Goal: Transaction & Acquisition: Purchase product/service

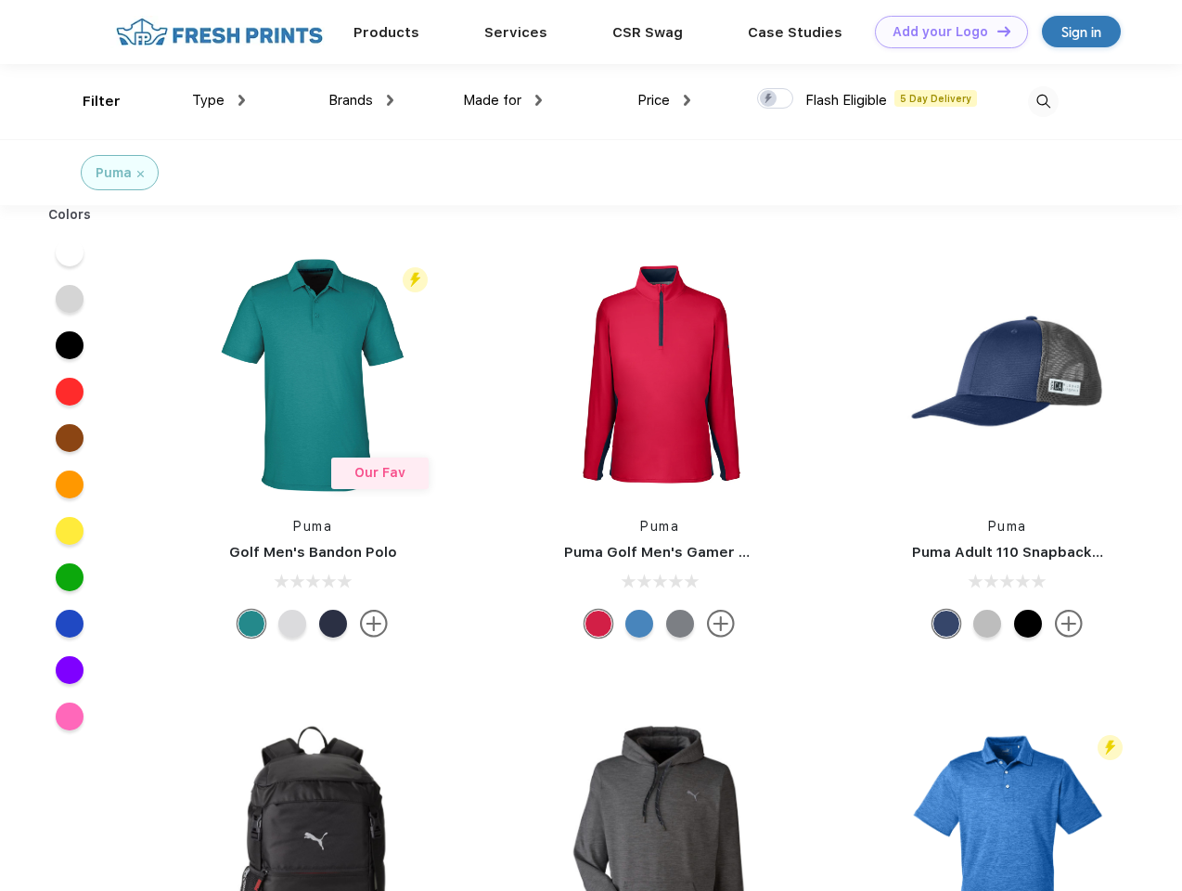
click at [944, 32] on link "Add your Logo Design Tool" at bounding box center [951, 32] width 153 height 32
click at [0, 0] on div "Design Tool" at bounding box center [0, 0] width 0 height 0
click at [995, 31] on link "Add your Logo Design Tool" at bounding box center [951, 32] width 153 height 32
click at [89, 101] on div "Filter" at bounding box center [102, 101] width 38 height 21
click at [219, 100] on span "Type" at bounding box center [208, 100] width 32 height 17
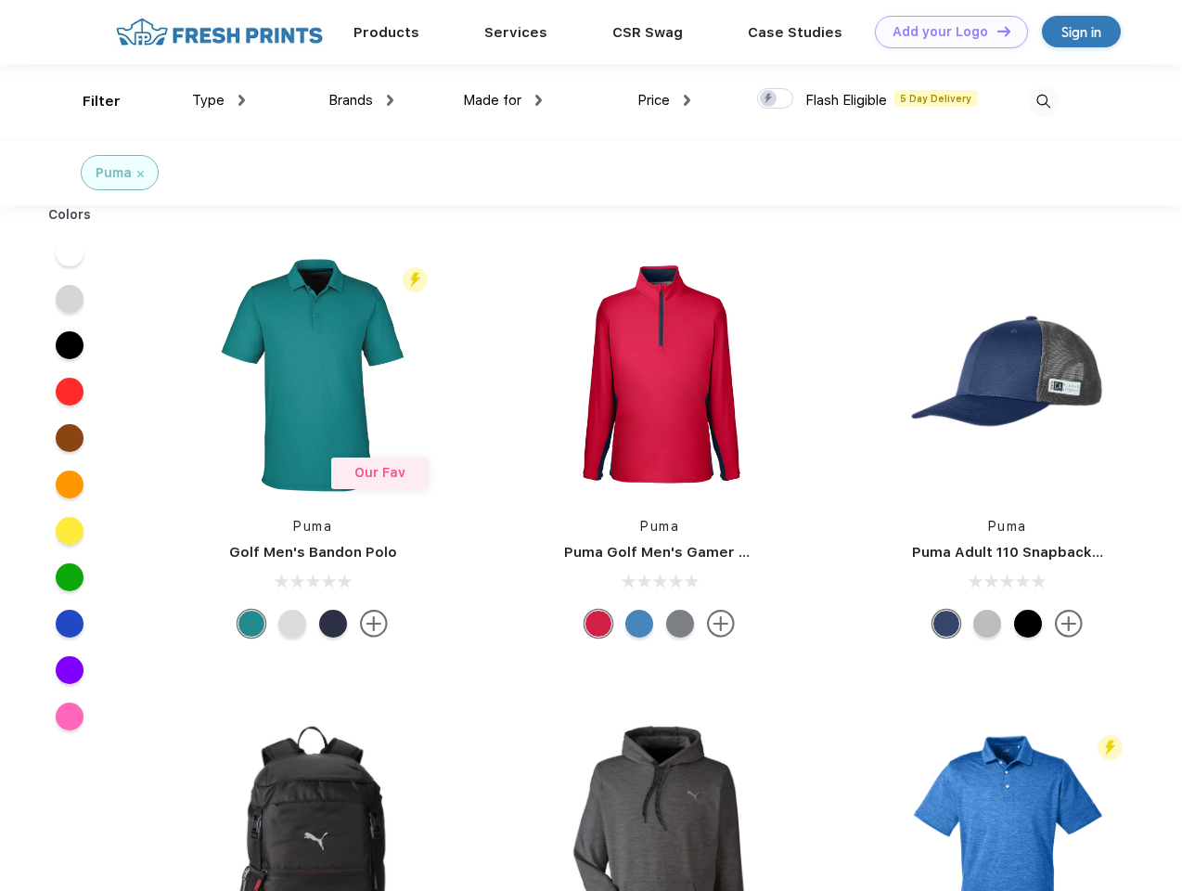
click at [361, 100] on span "Brands" at bounding box center [350, 100] width 45 height 17
click at [503, 100] on span "Made for" at bounding box center [492, 100] width 58 height 17
click at [664, 100] on span "Price" at bounding box center [653, 100] width 32 height 17
click at [776, 99] on div at bounding box center [775, 98] width 36 height 20
click at [769, 99] on input "checkbox" at bounding box center [763, 93] width 12 height 12
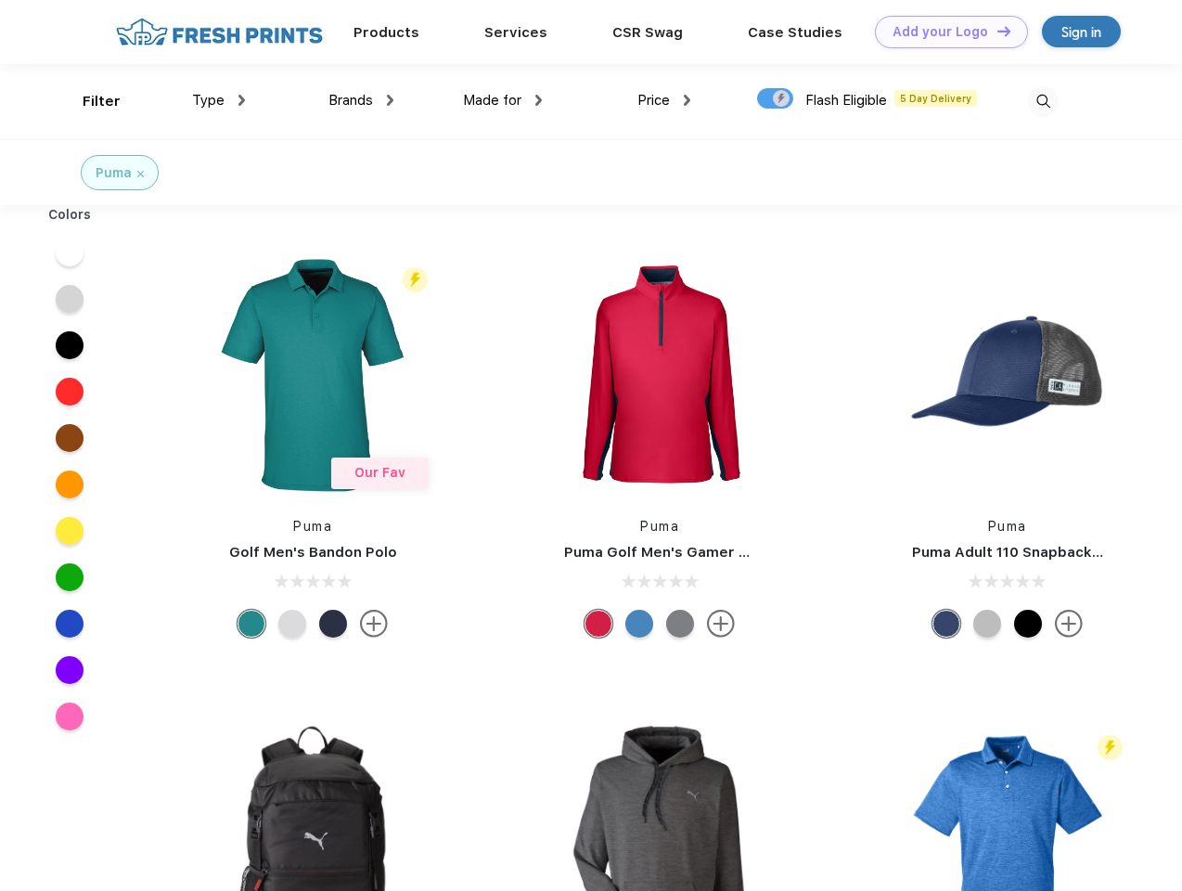
click at [1043, 101] on img at bounding box center [1043, 101] width 31 height 31
